Goal: Find specific page/section: Find specific page/section

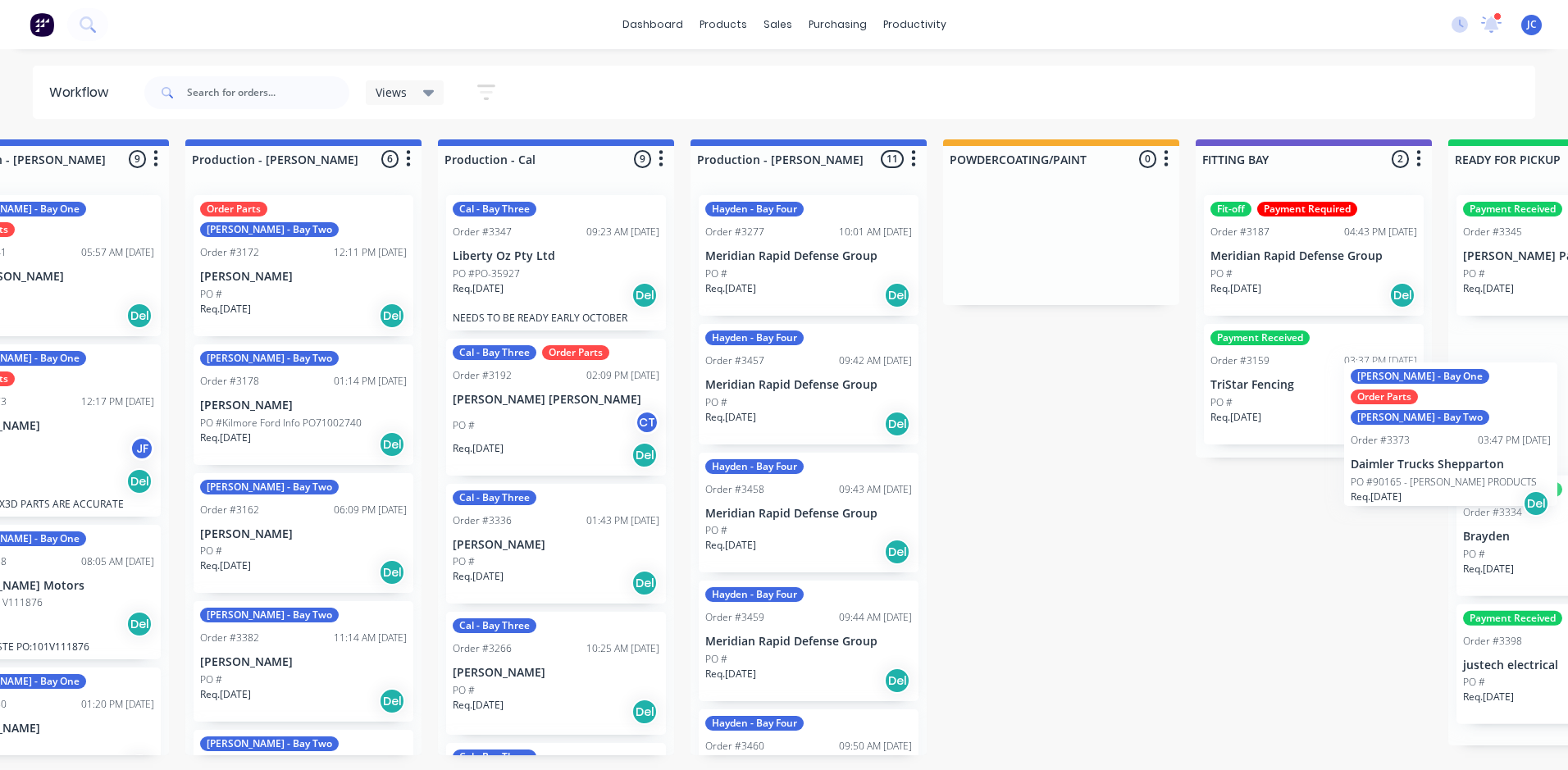
scroll to position [0, 697]
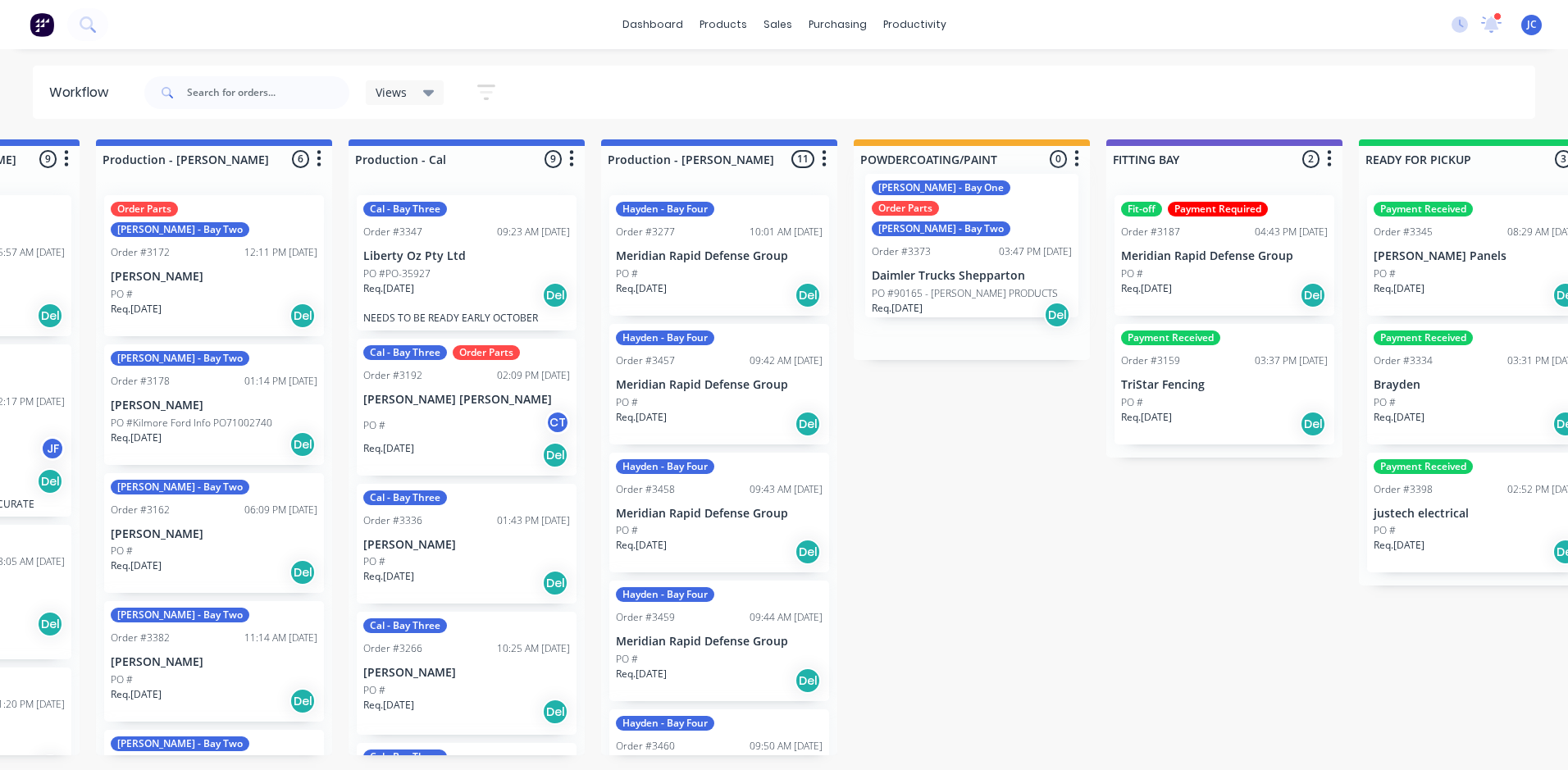
drag, startPoint x: 895, startPoint y: 294, endPoint x: 966, endPoint y: 271, distance: 74.6
click at [967, 271] on div "Submitted 1 Summaries Total order value Invoiced to date To be invoiced Order #…" at bounding box center [1015, 447] width 3449 height 616
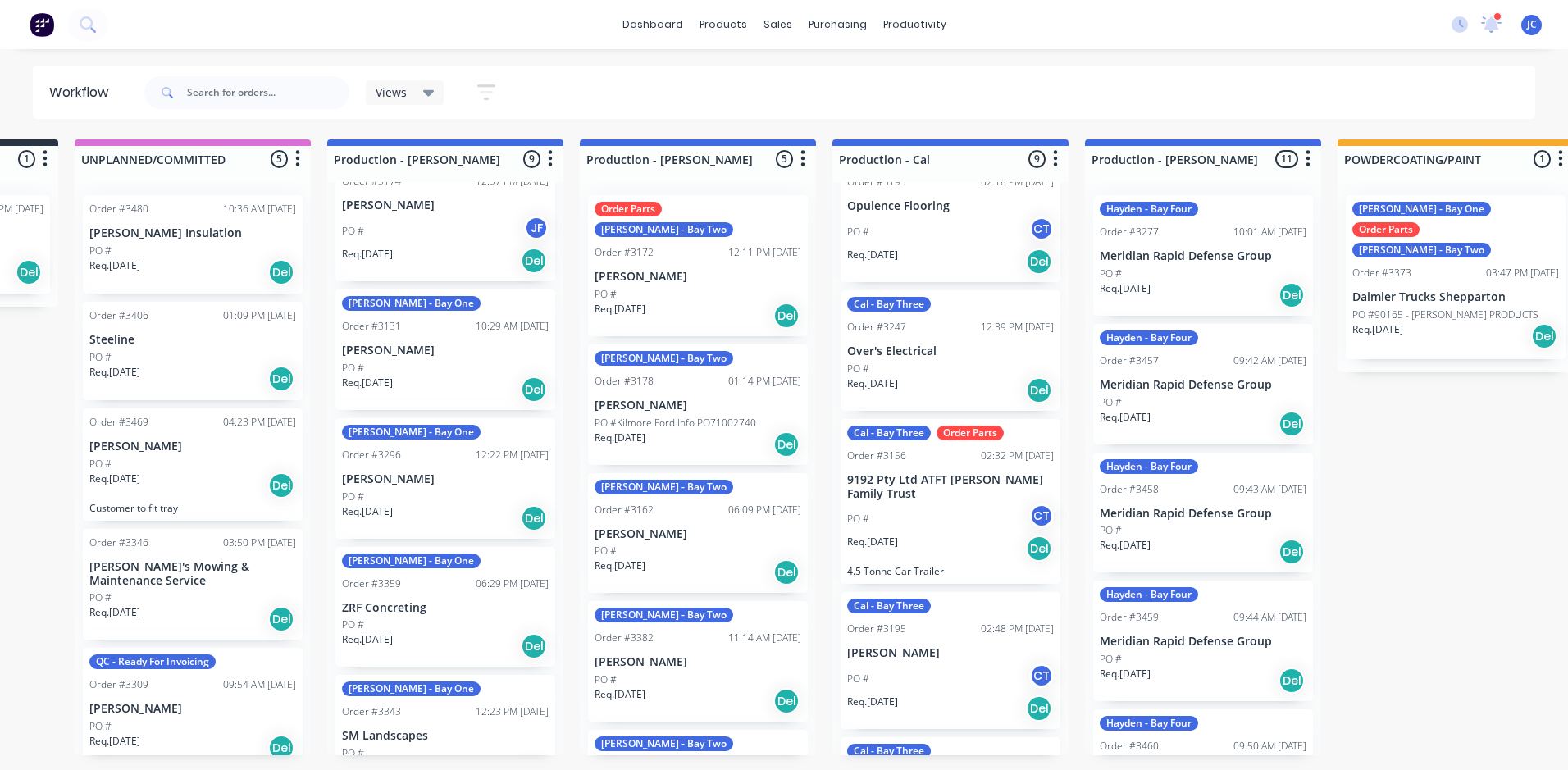
scroll to position [701, 0]
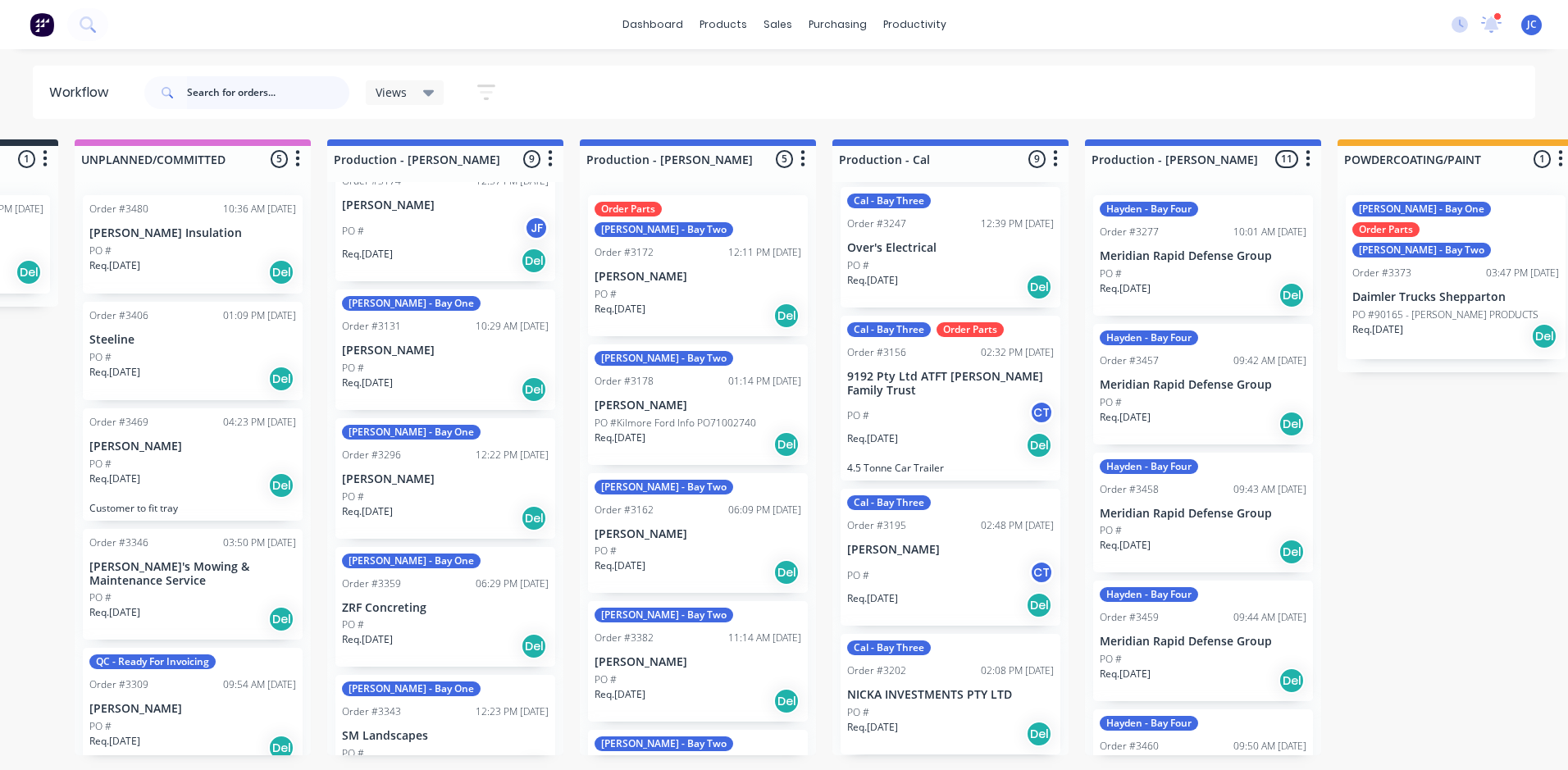
click at [228, 91] on input "text" at bounding box center [268, 93] width 163 height 33
type input "cas"
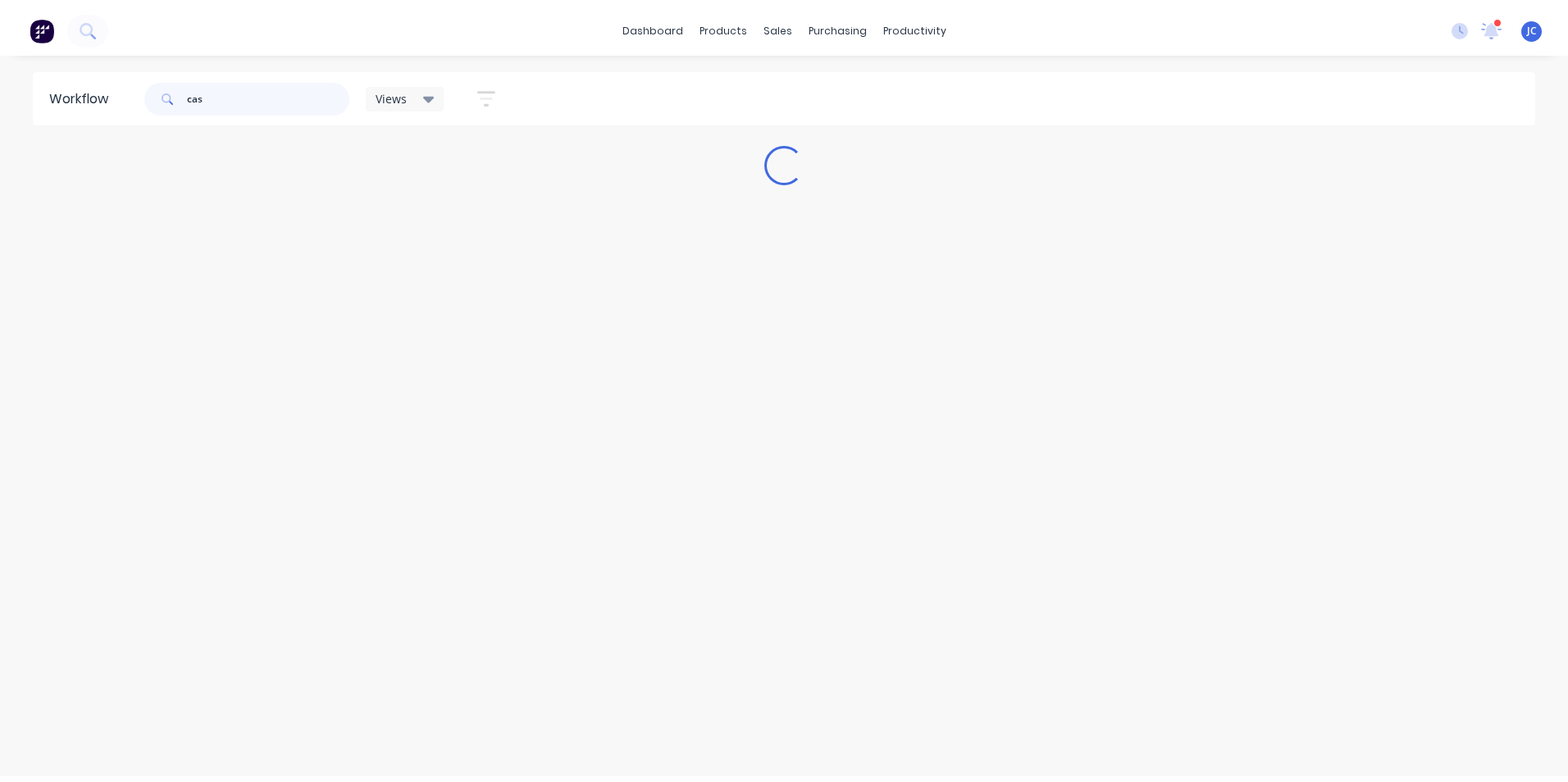
scroll to position [0, 0]
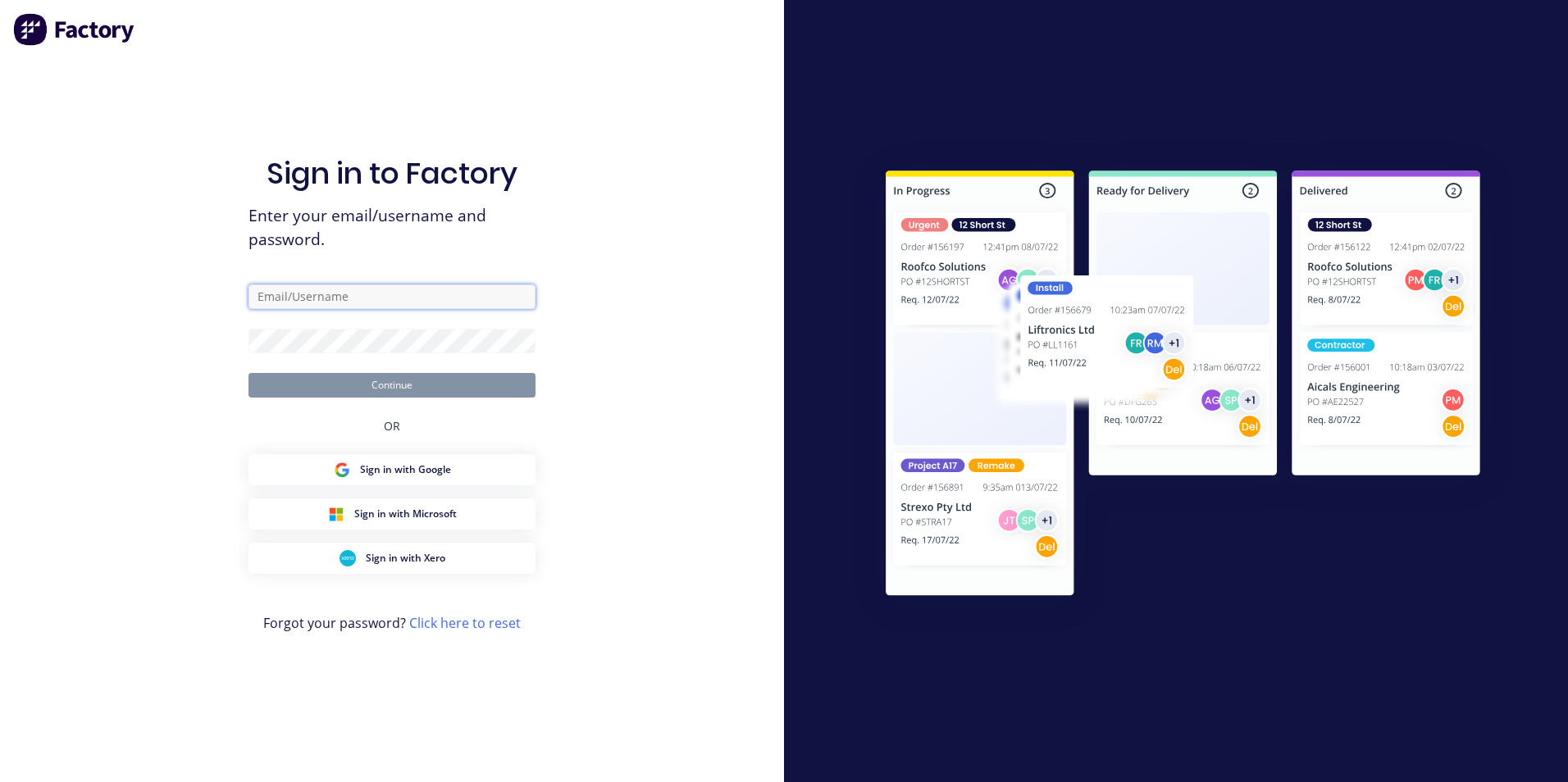
type input "[PERSON_NAME][EMAIL_ADDRESS][DOMAIN_NAME]"
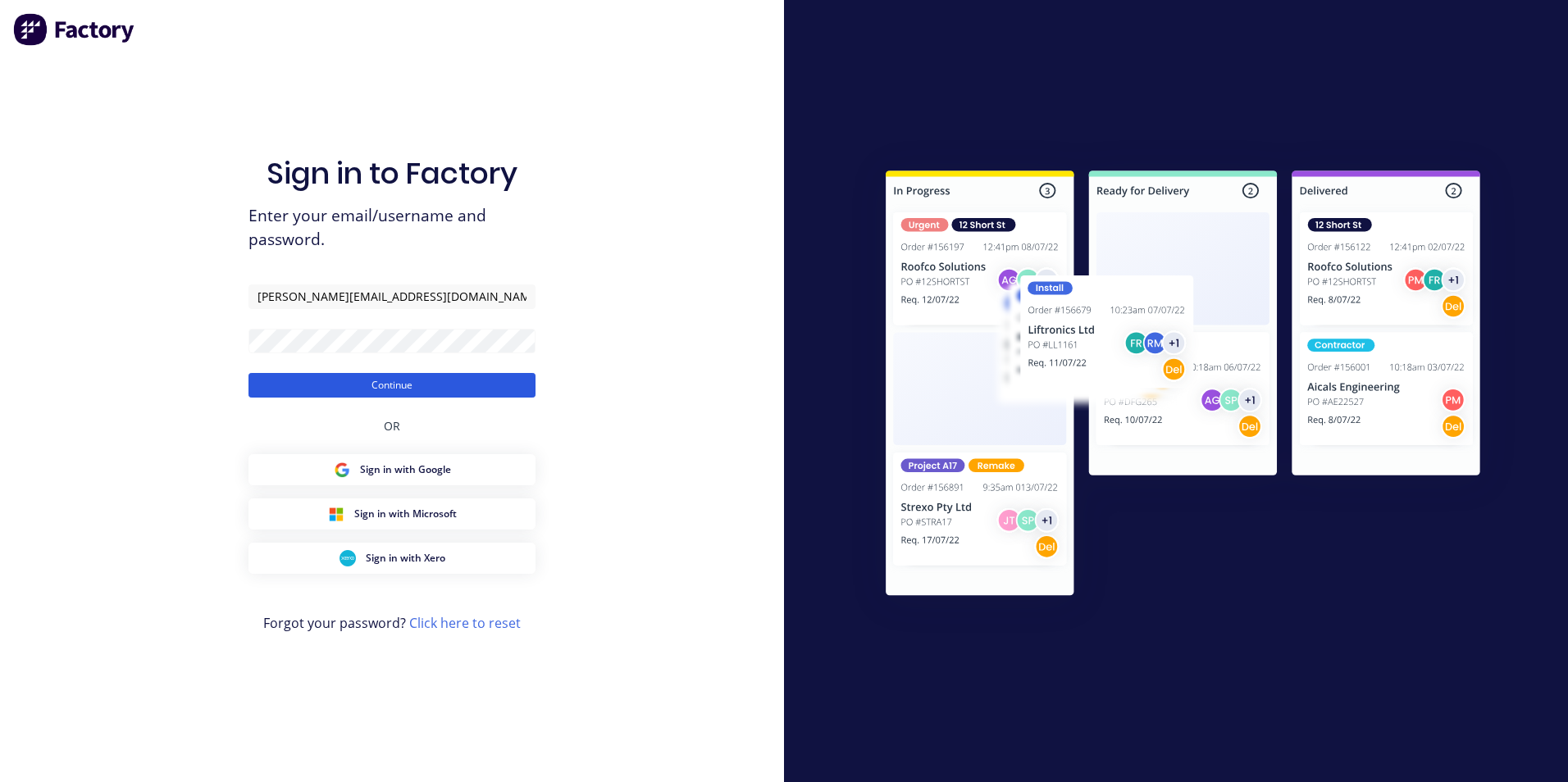
click at [409, 384] on button "Continue" at bounding box center [392, 385] width 287 height 24
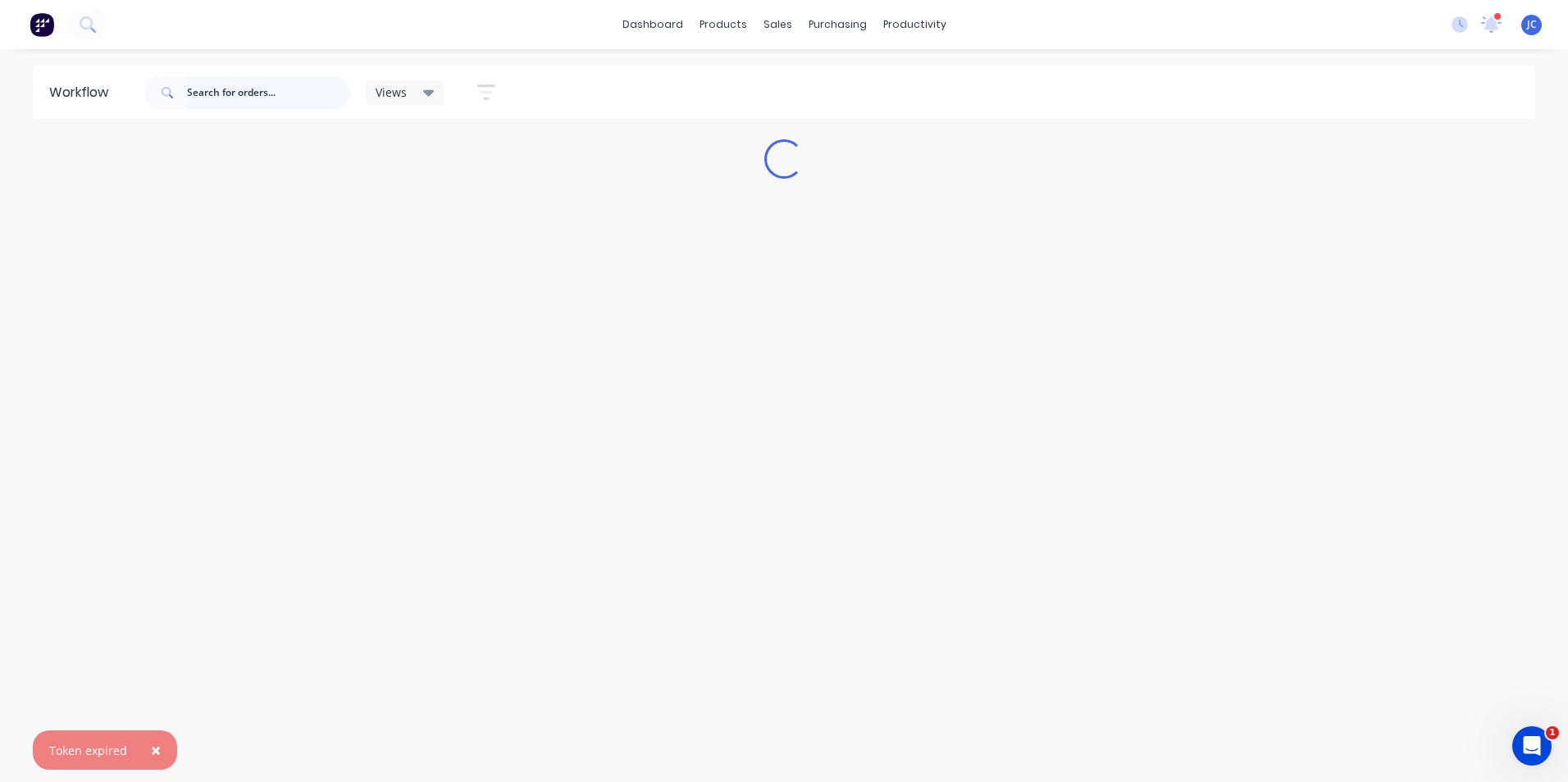
click at [236, 93] on input "text" at bounding box center [268, 92] width 163 height 33
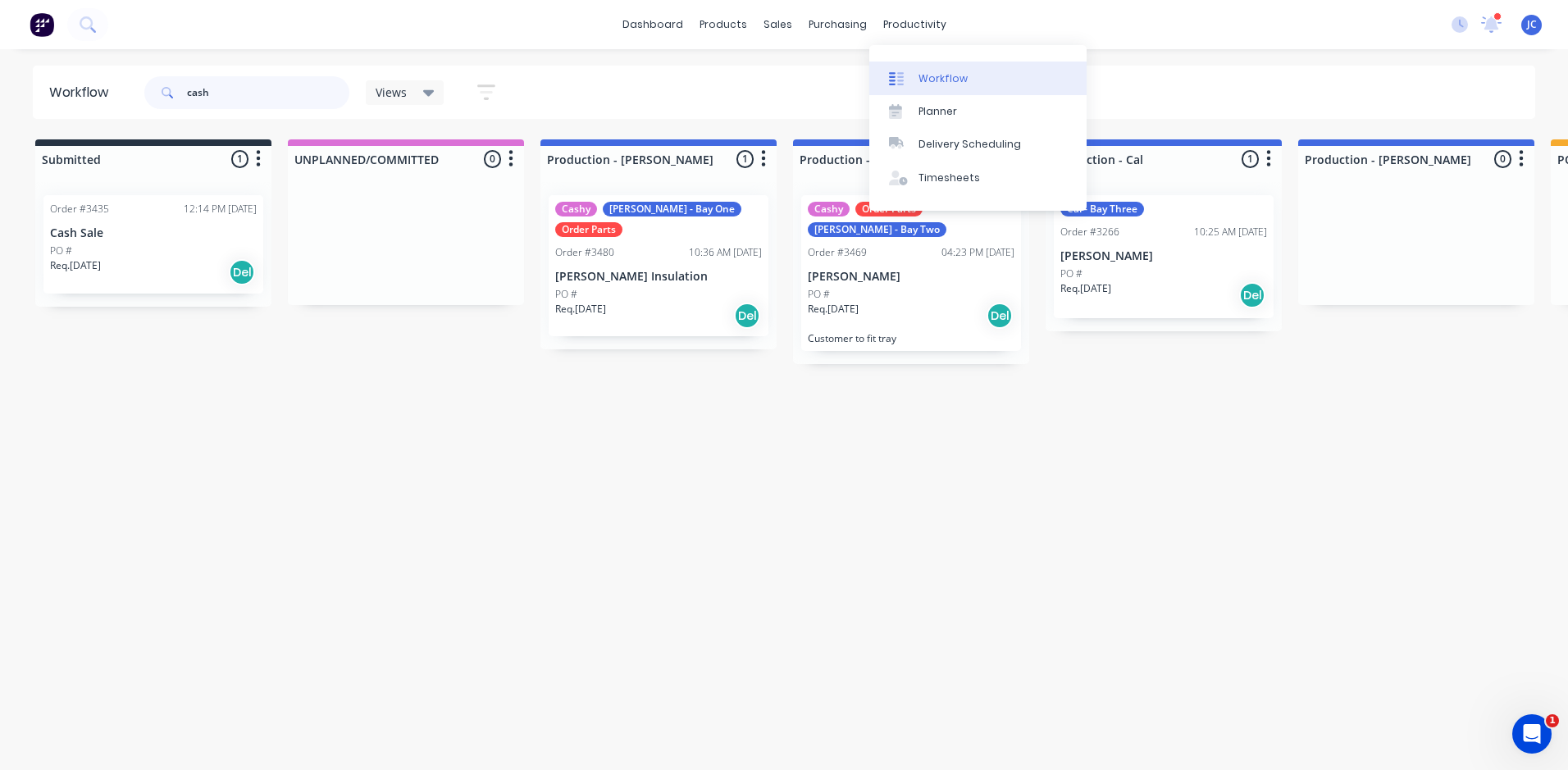
type input "cash"
click at [937, 84] on div "Workflow" at bounding box center [943, 78] width 50 height 15
click at [966, 74] on link "Workflow" at bounding box center [977, 78] width 218 height 33
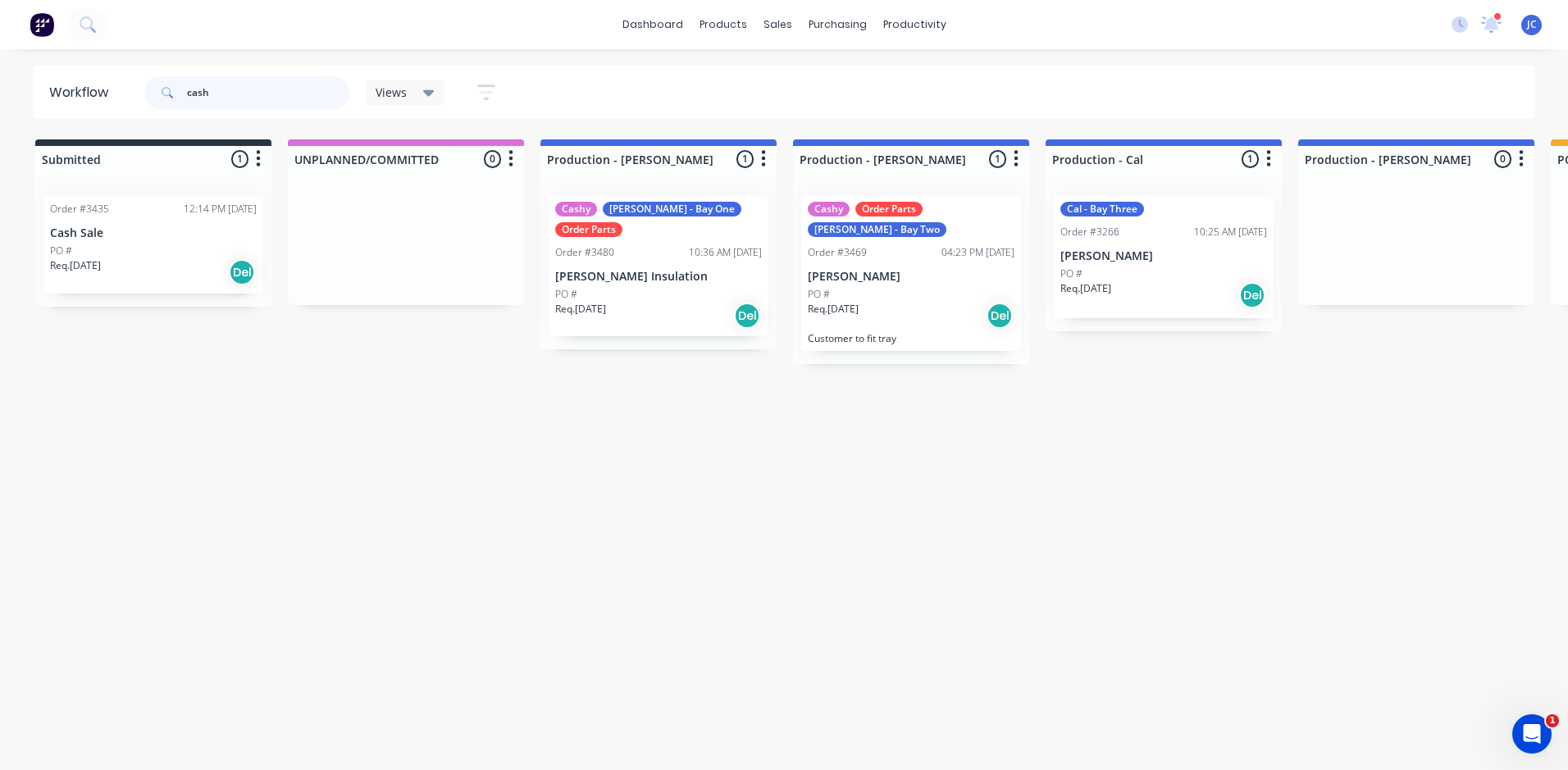
drag, startPoint x: 319, startPoint y: 80, endPoint x: -4, endPoint y: 93, distance: 323.3
click at [0, 93] on html "dashboard products sales purchasing productivity dashboard products Product Cat…" at bounding box center [784, 335] width 1568 height 672
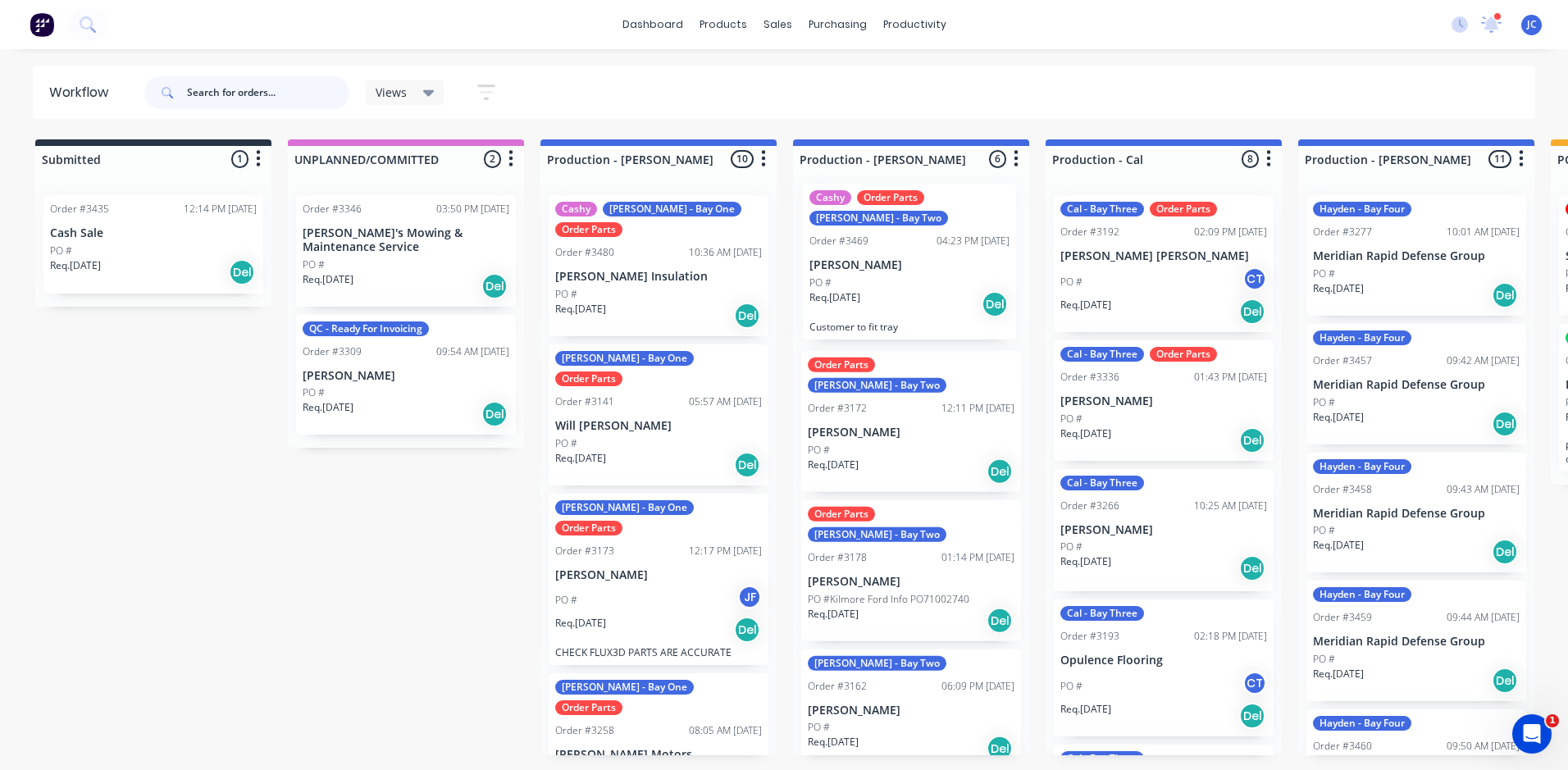
drag, startPoint x: 925, startPoint y: 701, endPoint x: 925, endPoint y: 274, distance: 427.0
click at [927, 277] on div "Order Parts [PERSON_NAME] - Bay Two Order #3172 12:11 PM [DATE] [PERSON_NAME] P…" at bounding box center [911, 468] width 236 height 573
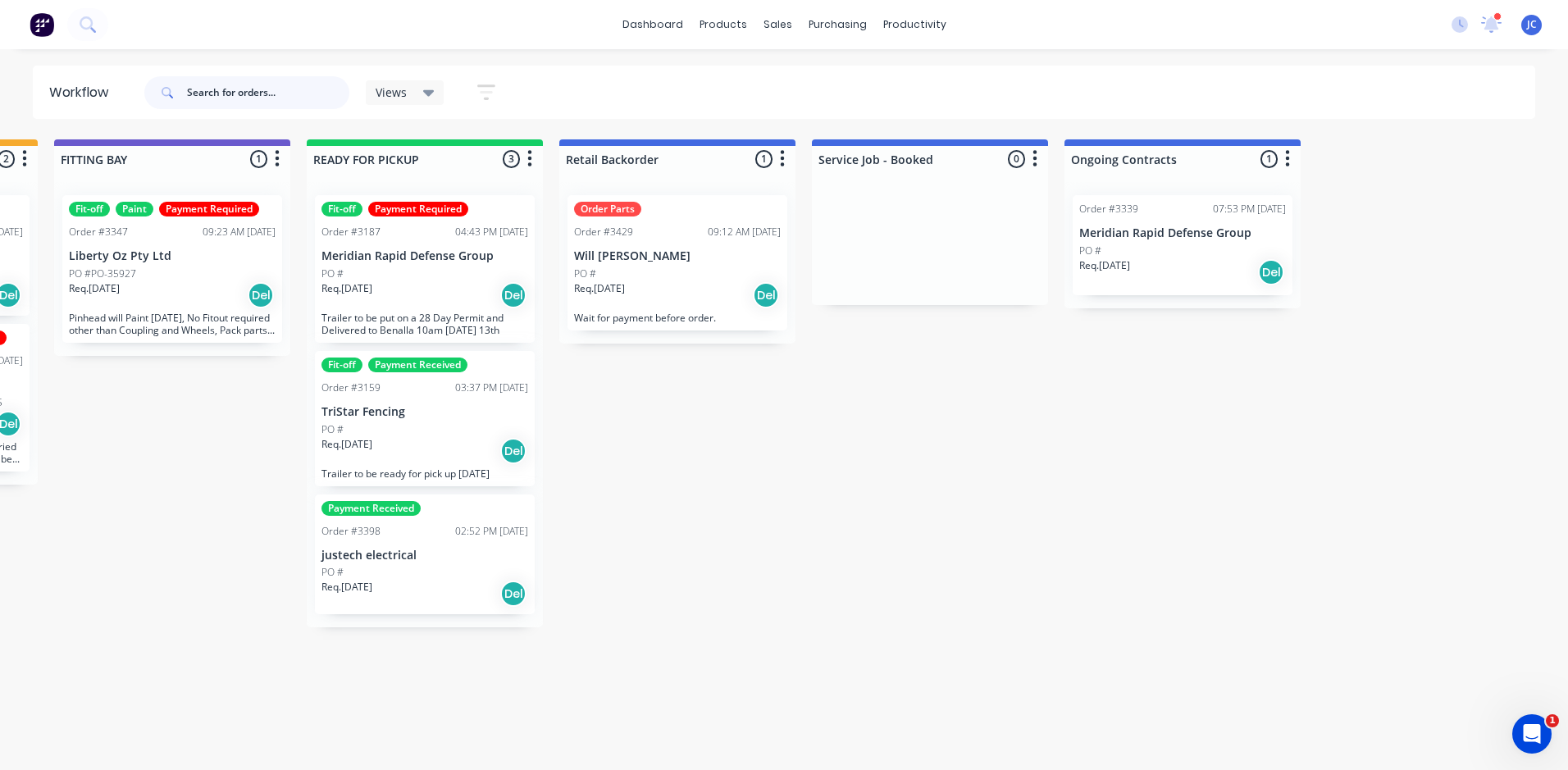
scroll to position [0, 1753]
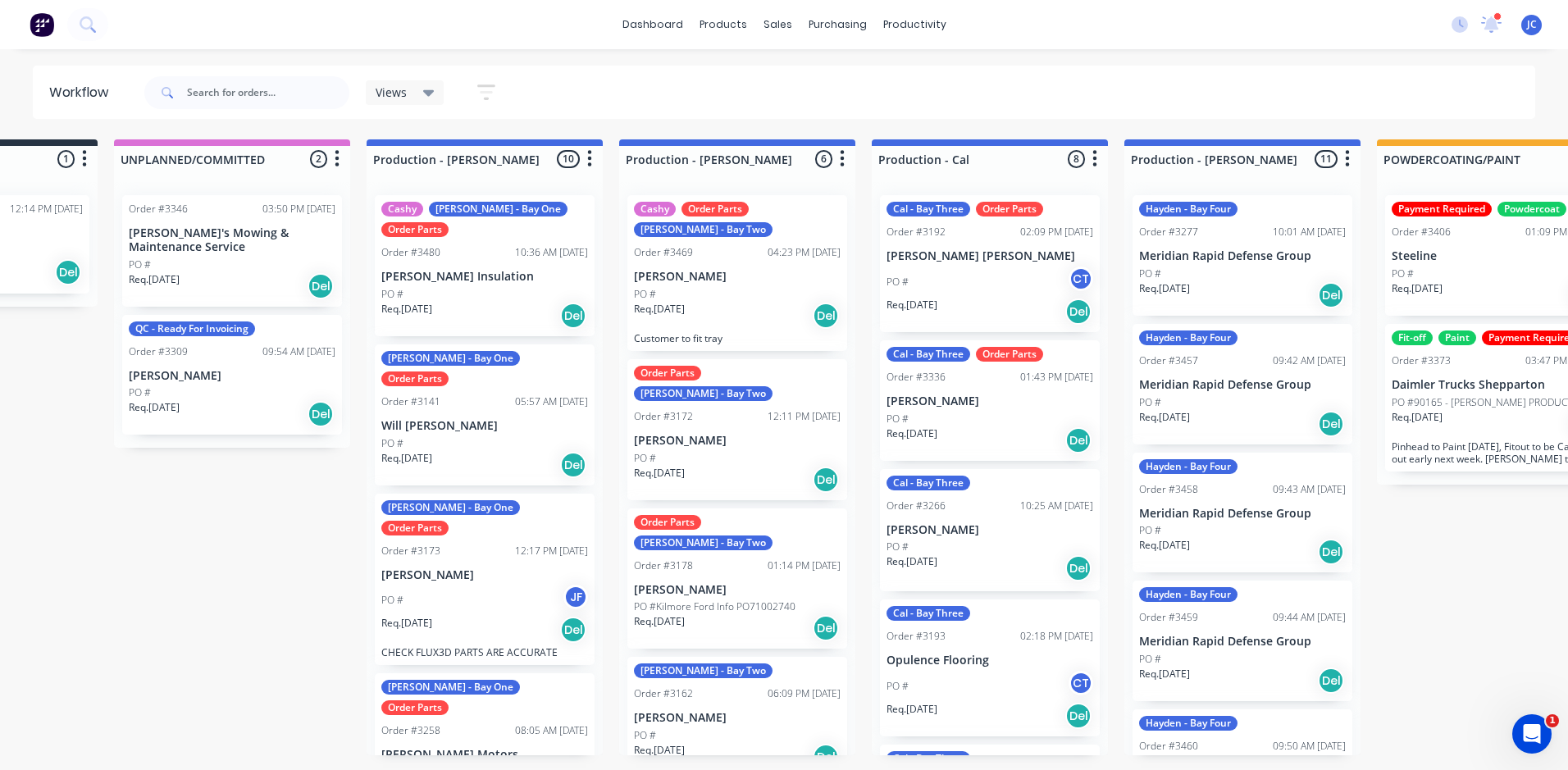
scroll to position [0, 0]
